Goal: Find specific page/section: Find specific page/section

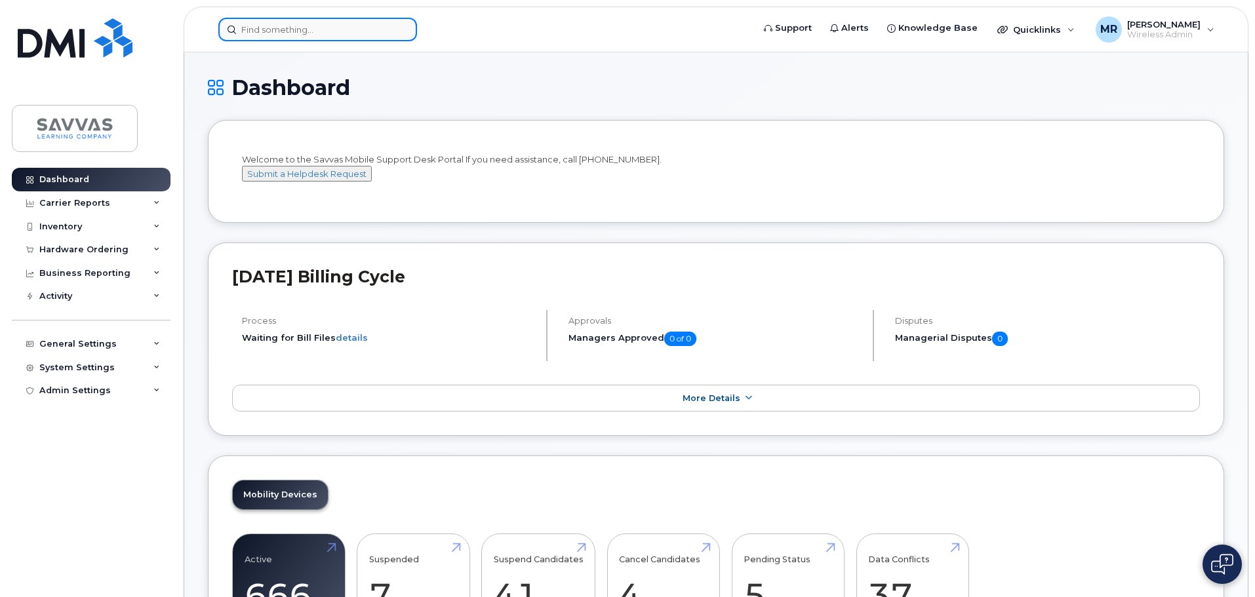
click at [323, 30] on input at bounding box center [317, 30] width 199 height 24
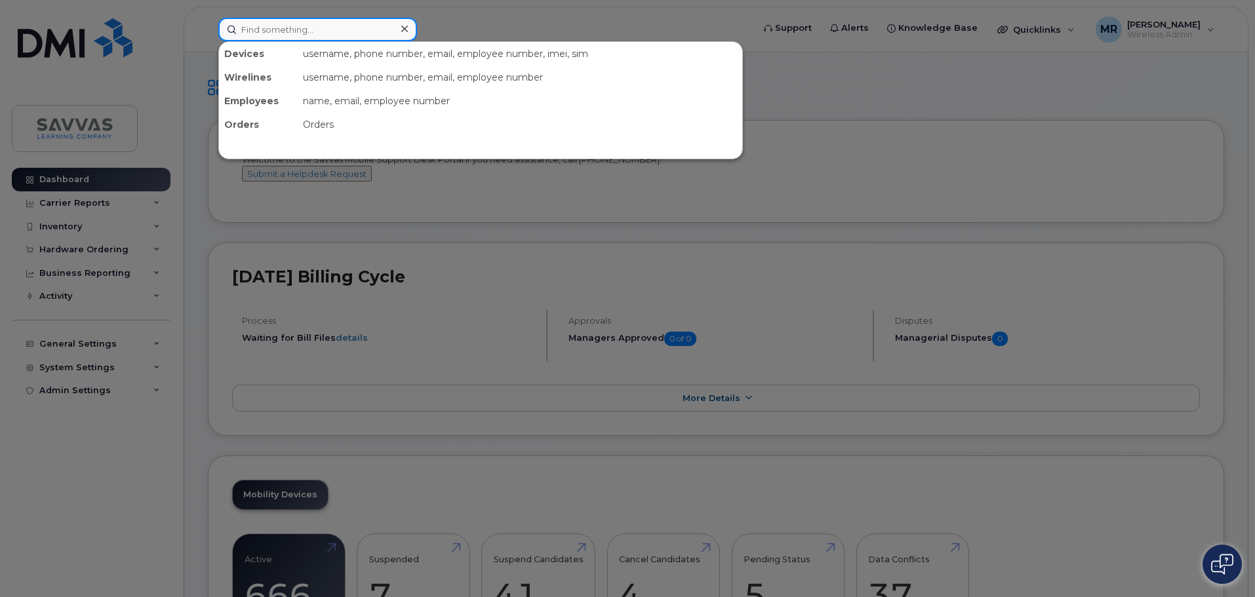
paste input "Gregory Slook"
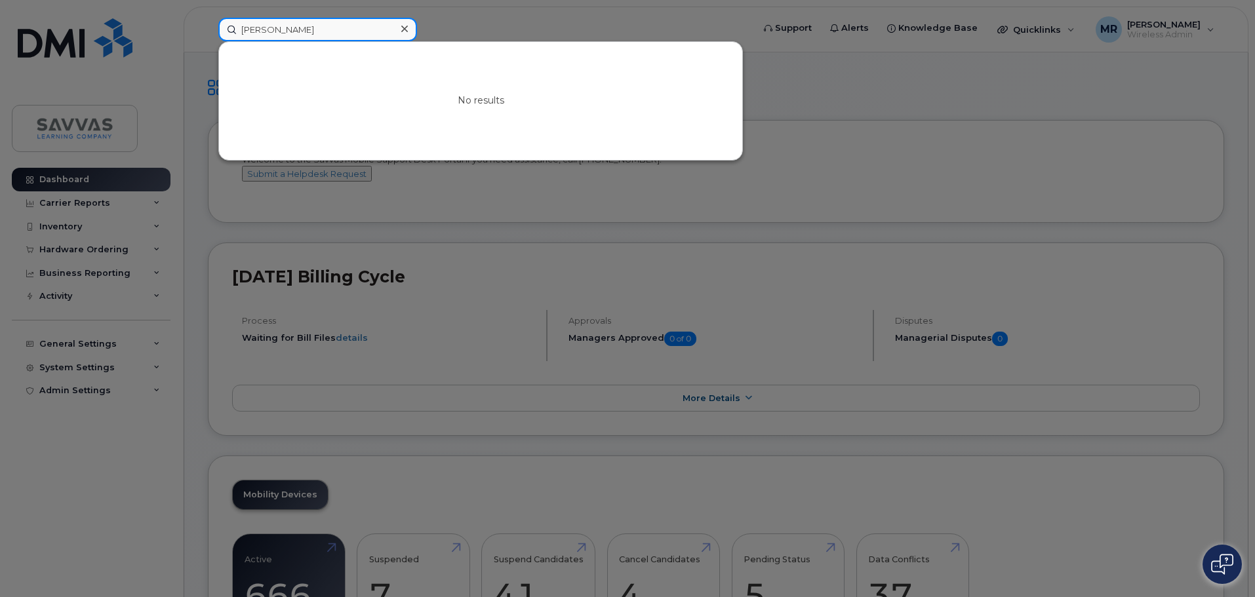
drag, startPoint x: 254, startPoint y: 28, endPoint x: 313, endPoint y: 32, distance: 59.2
click at [255, 28] on input "Gregory Slook" at bounding box center [317, 30] width 199 height 24
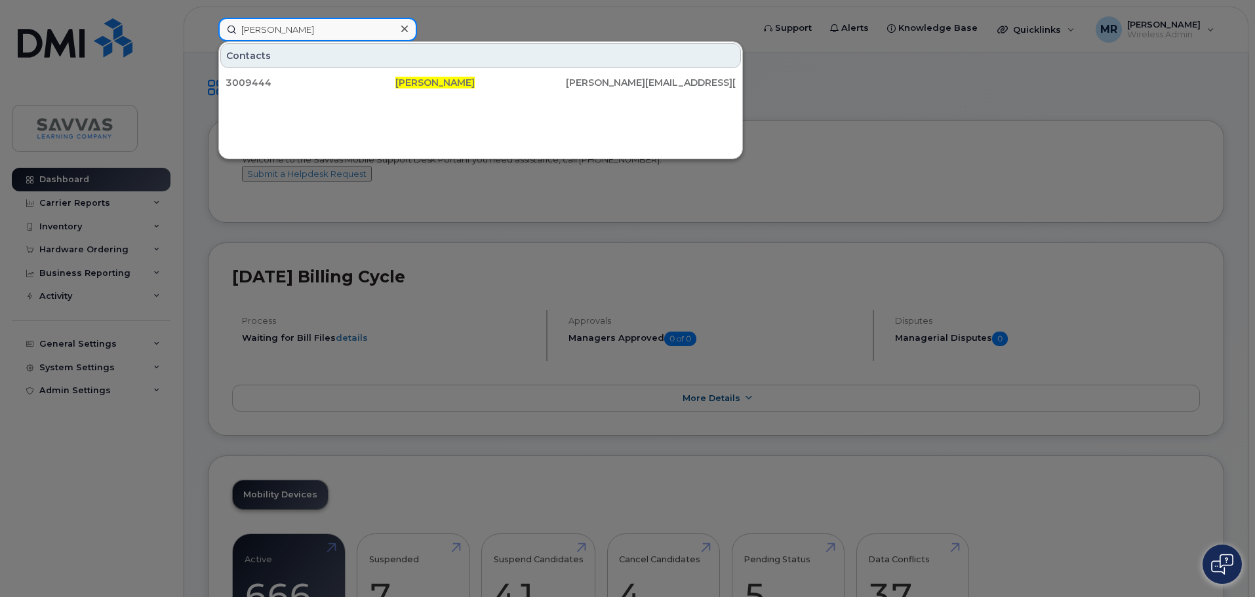
drag, startPoint x: 279, startPoint y: 32, endPoint x: 265, endPoint y: 34, distance: 13.9
click at [265, 34] on input "Gregory Slook" at bounding box center [317, 30] width 199 height 24
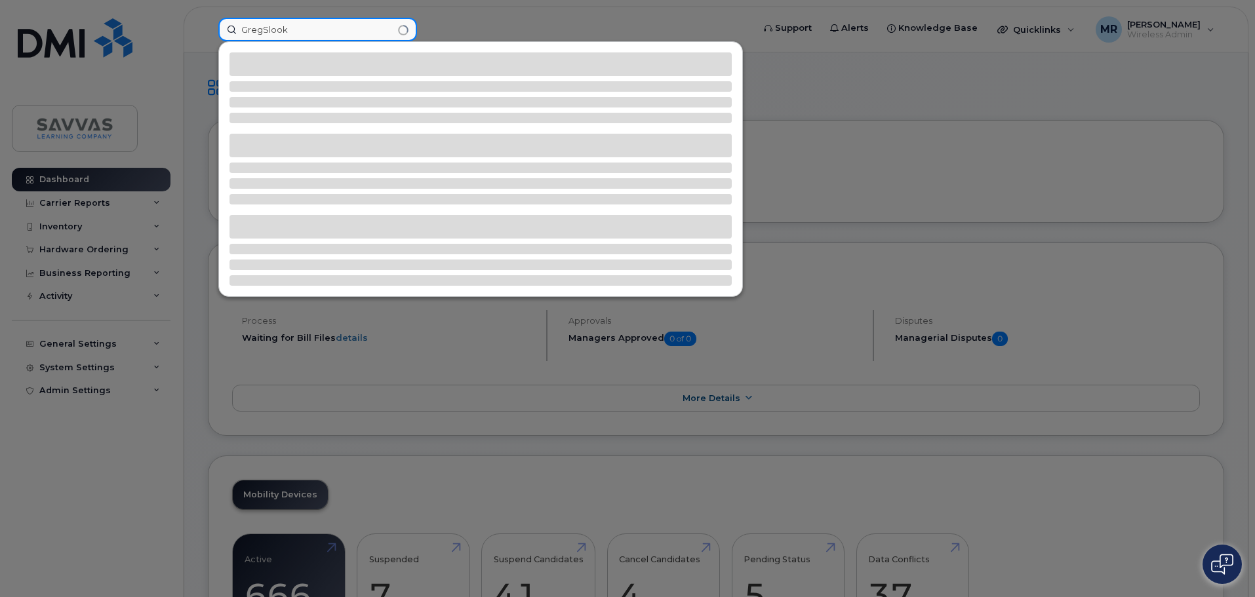
type input "Greg Slook"
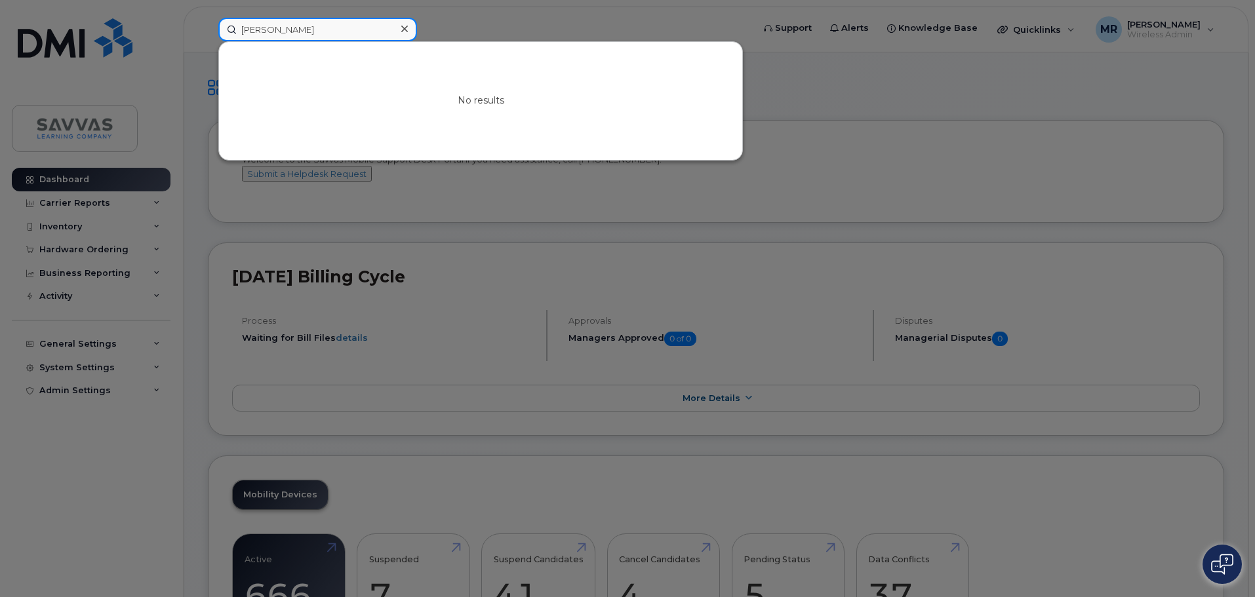
click at [356, 32] on input "Greg Slook" at bounding box center [317, 30] width 199 height 24
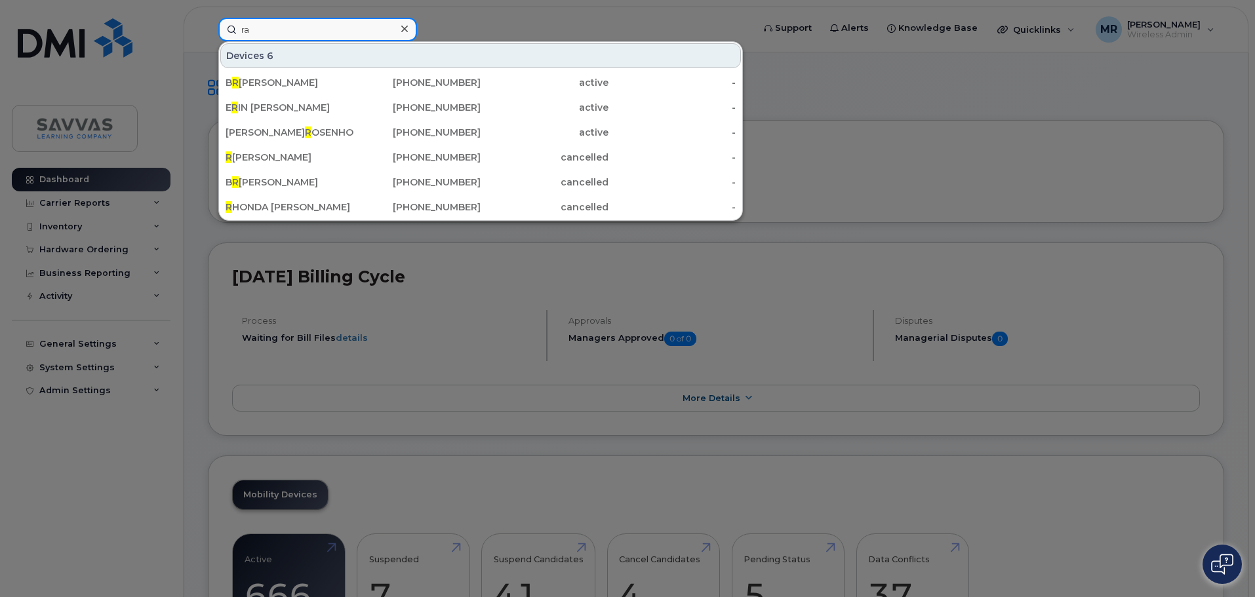
type input "r"
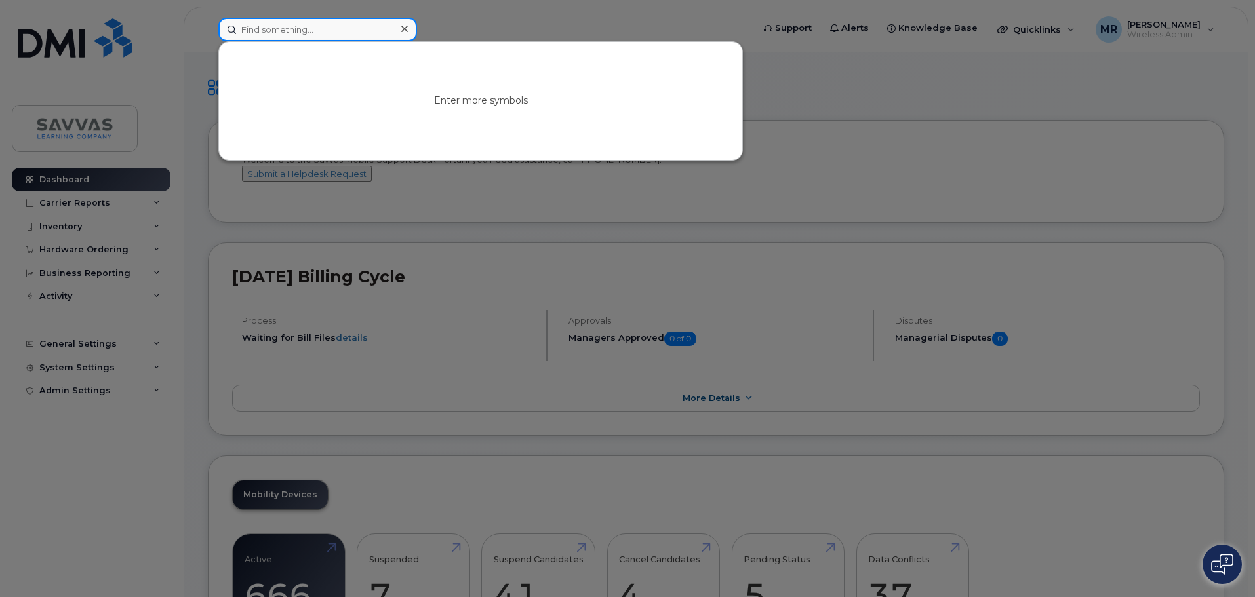
type input "c"
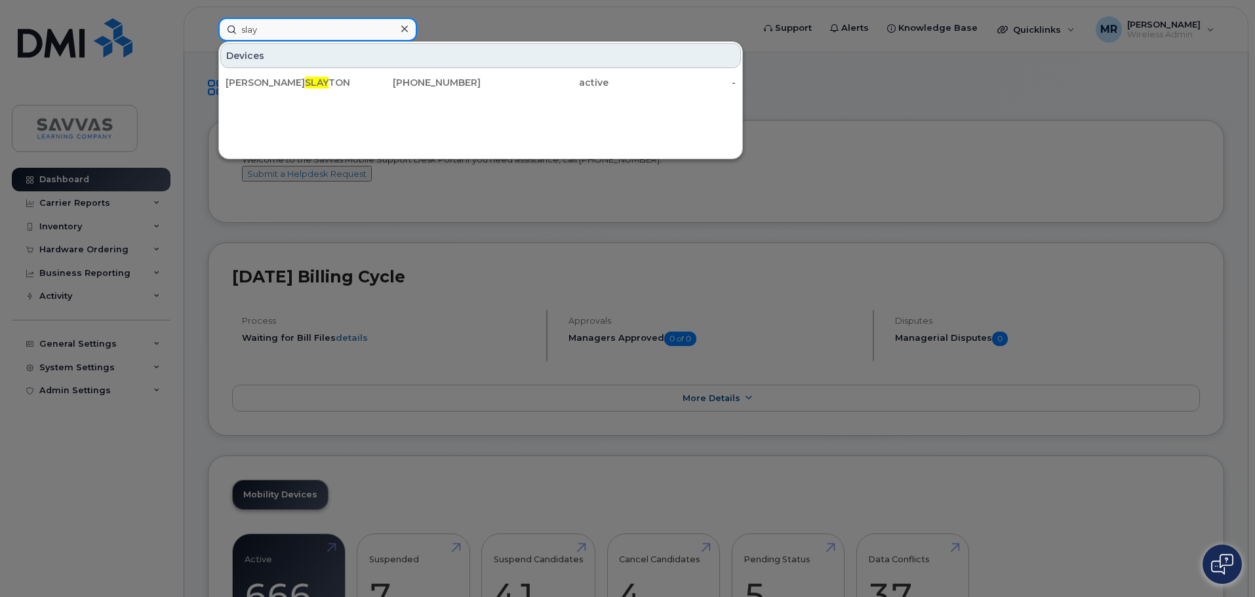
type input "slay"
click at [406, 27] on icon at bounding box center [404, 29] width 7 height 7
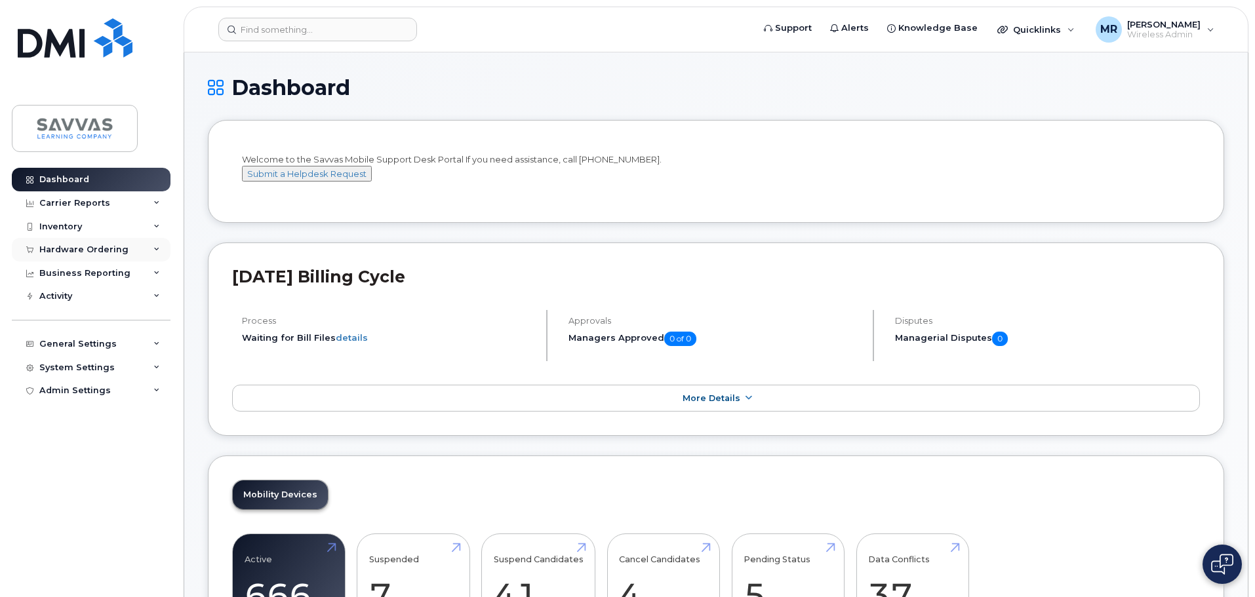
click at [163, 249] on div "Hardware Ordering" at bounding box center [91, 250] width 159 height 24
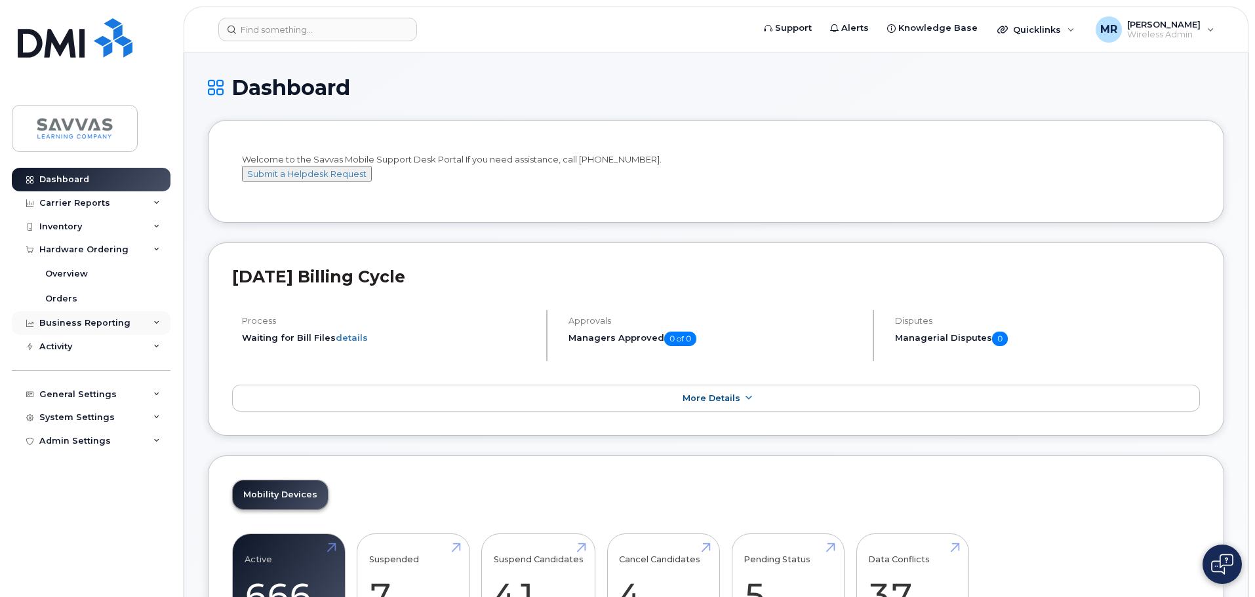
click at [147, 323] on div "Business Reporting" at bounding box center [91, 323] width 159 height 24
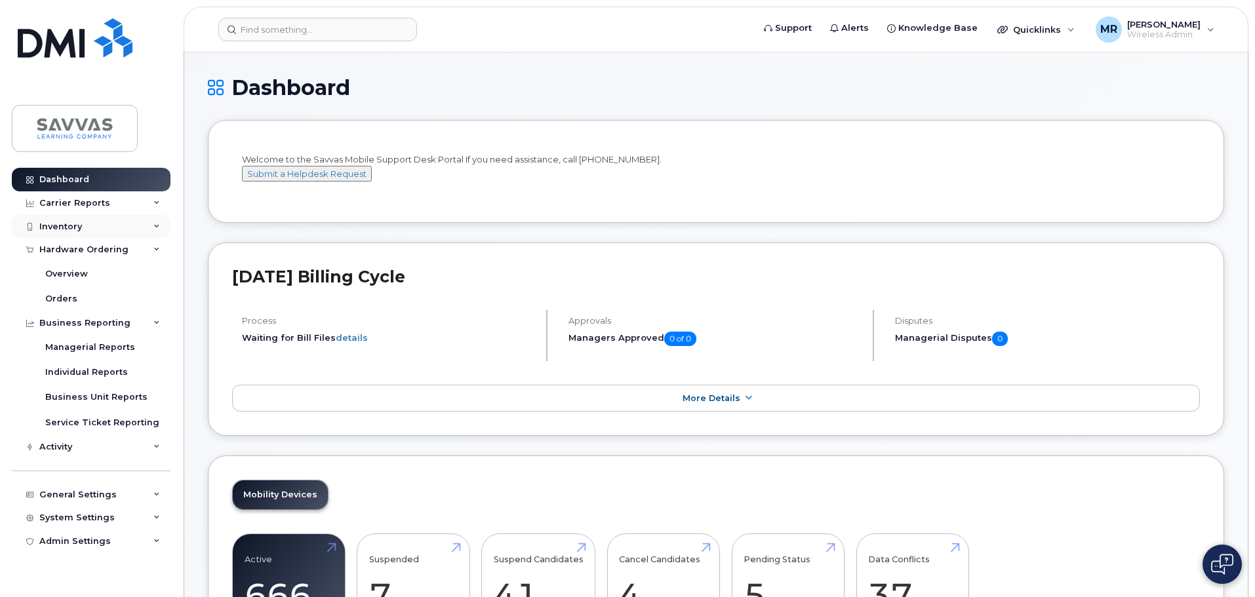
click at [159, 219] on div "Inventory" at bounding box center [91, 227] width 159 height 24
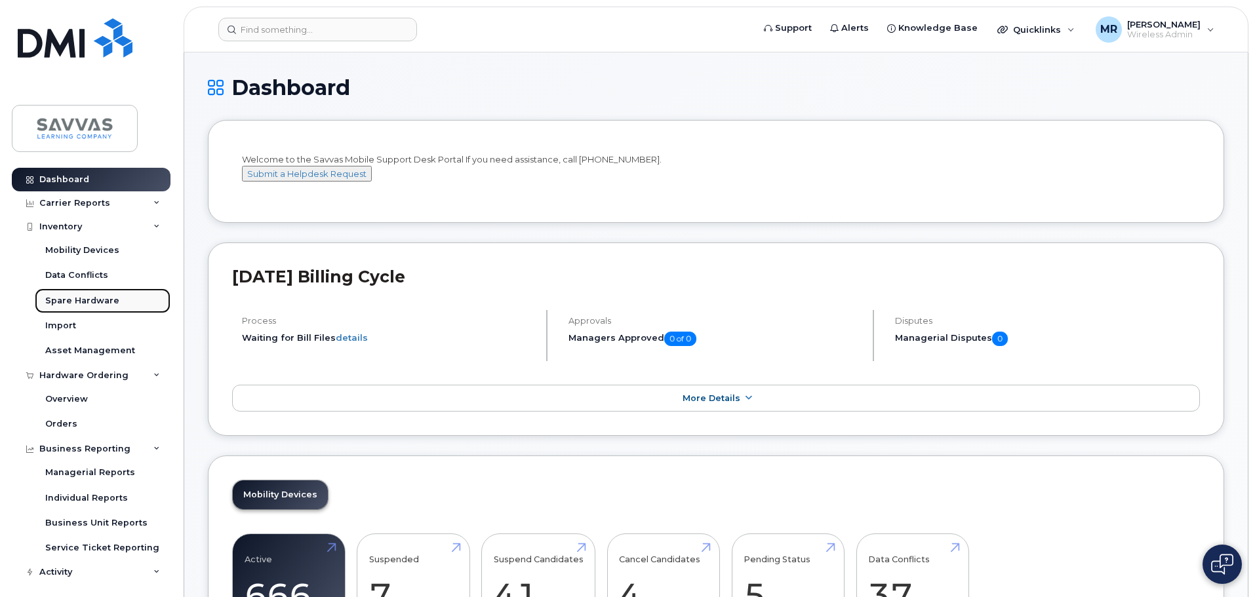
click at [85, 307] on div "Spare Hardware" at bounding box center [82, 301] width 74 height 12
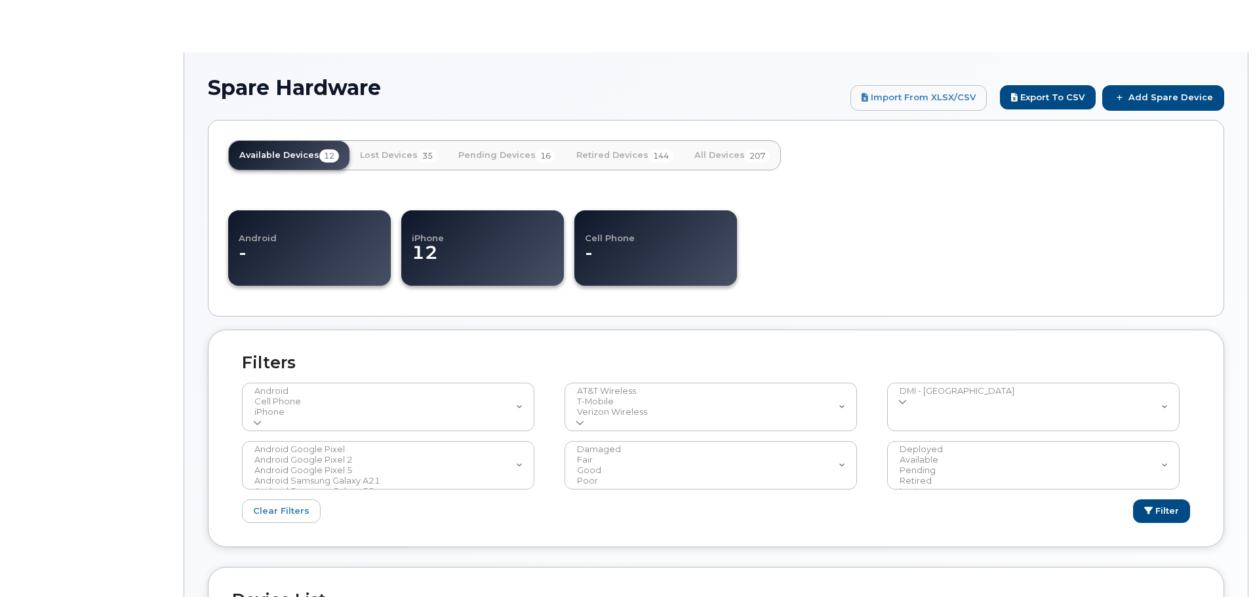
select select
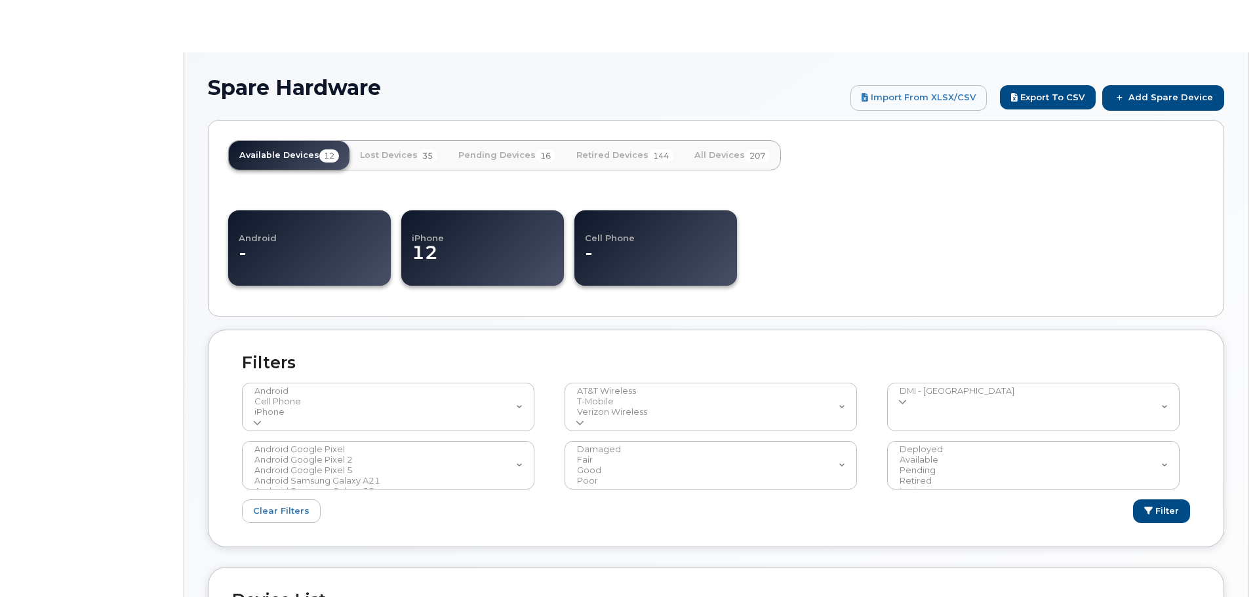
select select
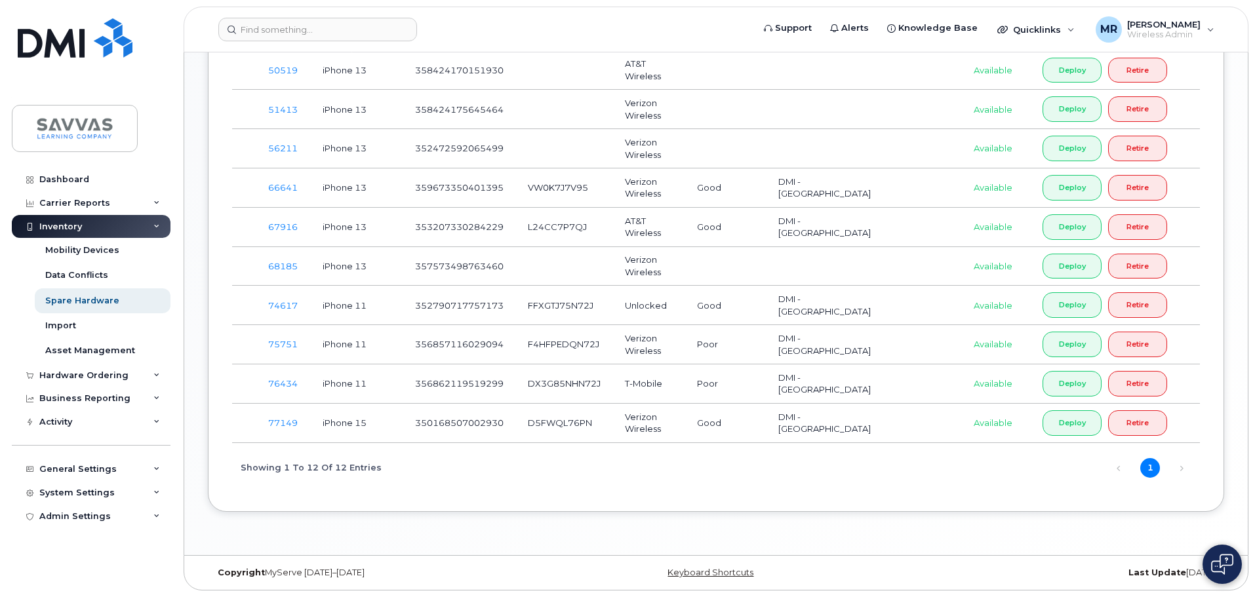
scroll to position [734, 0]
drag, startPoint x: 802, startPoint y: 438, endPoint x: 867, endPoint y: 438, distance: 64.9
click at [867, 438] on td "DMI - [GEOGRAPHIC_DATA]" at bounding box center [824, 423] width 116 height 39
click at [721, 422] on td "Good" at bounding box center [725, 423] width 81 height 39
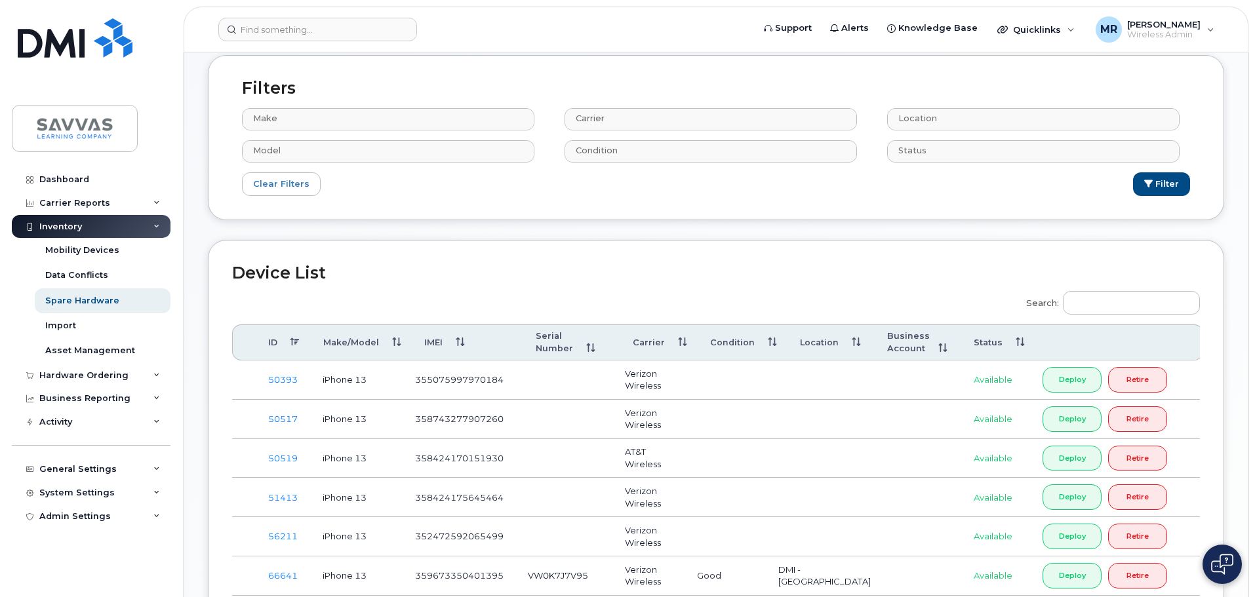
scroll to position [0, 0]
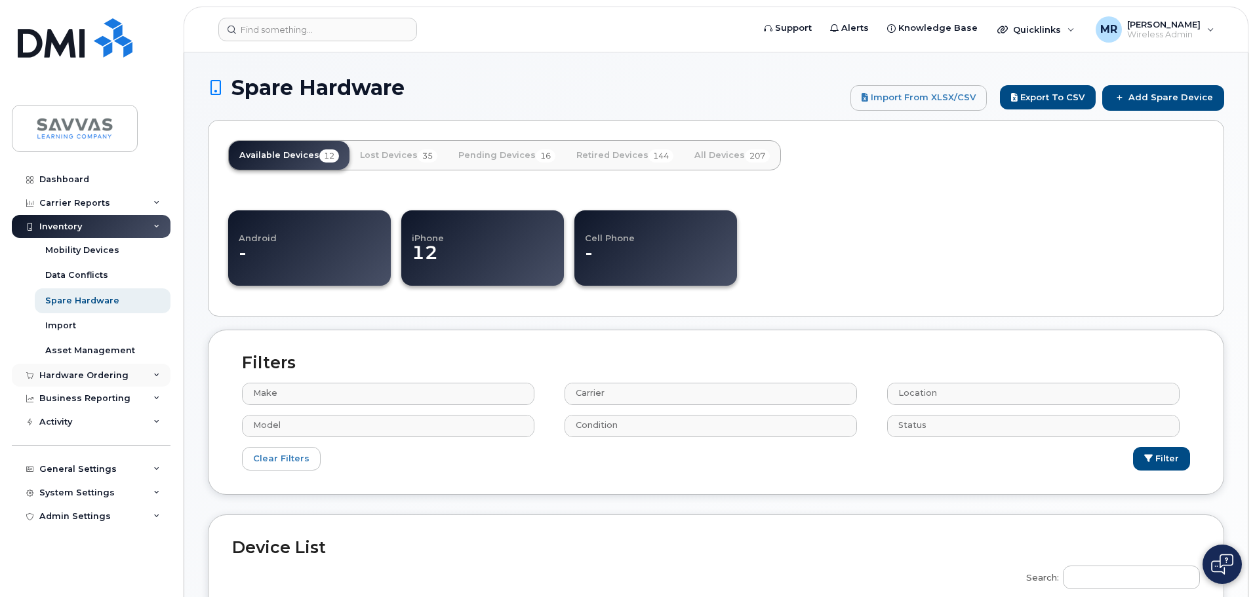
click at [129, 373] on div "Hardware Ordering" at bounding box center [91, 376] width 159 height 24
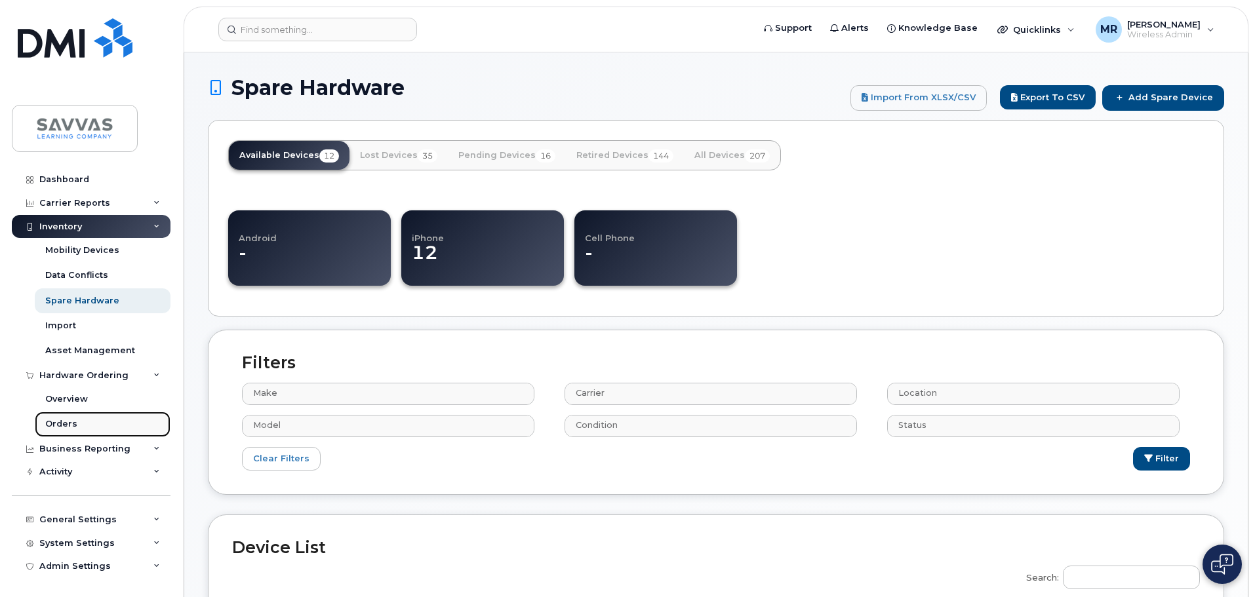
click at [92, 419] on link "Orders" at bounding box center [103, 424] width 136 height 25
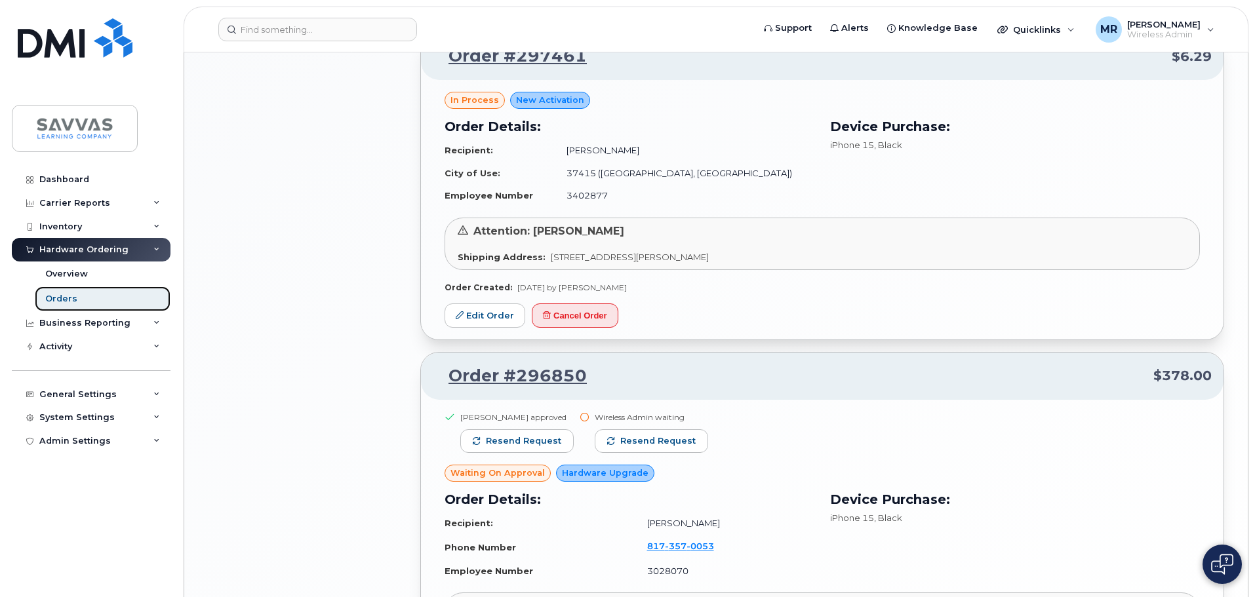
scroll to position [983, 0]
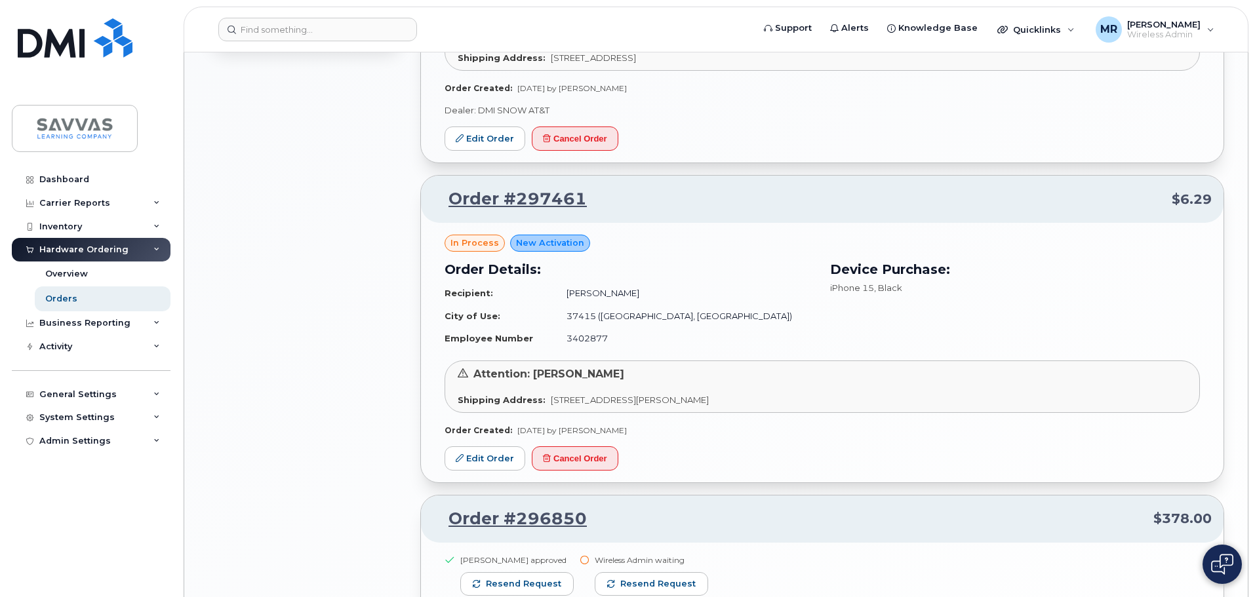
drag, startPoint x: 694, startPoint y: 292, endPoint x: 618, endPoint y: 297, distance: 76.2
click at [618, 297] on td "[PERSON_NAME]" at bounding box center [685, 293] width 260 height 23
